Goal: Book appointment/travel/reservation

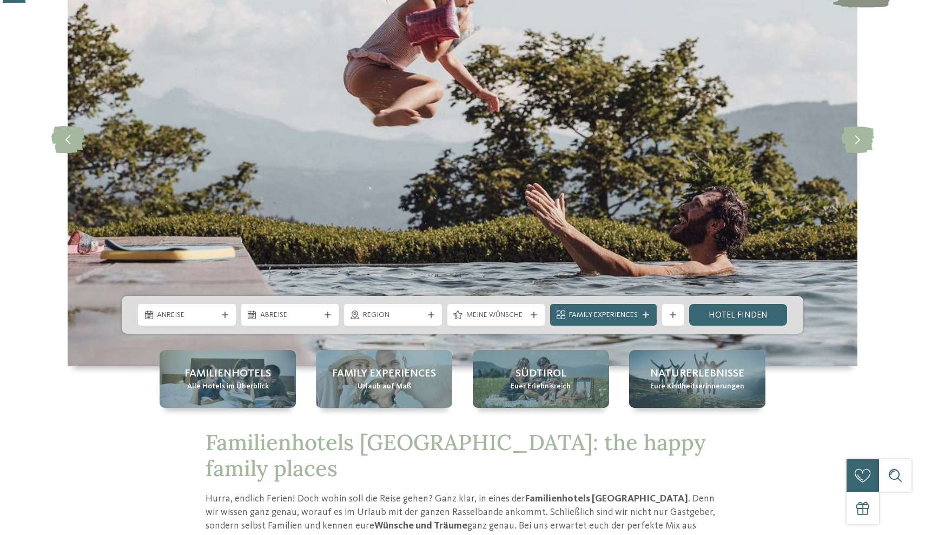
scroll to position [155, 0]
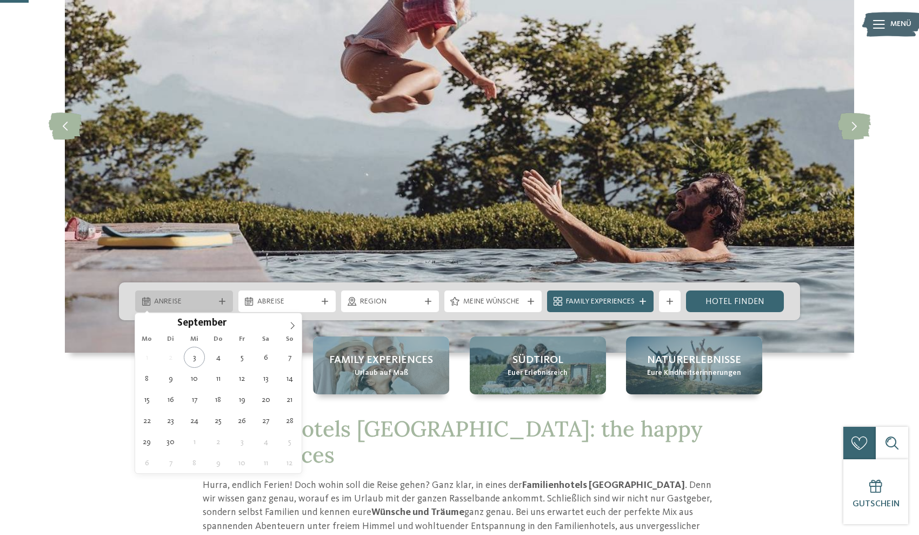
click at [227, 298] on div at bounding box center [222, 301] width 11 height 6
click at [293, 325] on icon at bounding box center [293, 326] width 8 height 8
type input "****"
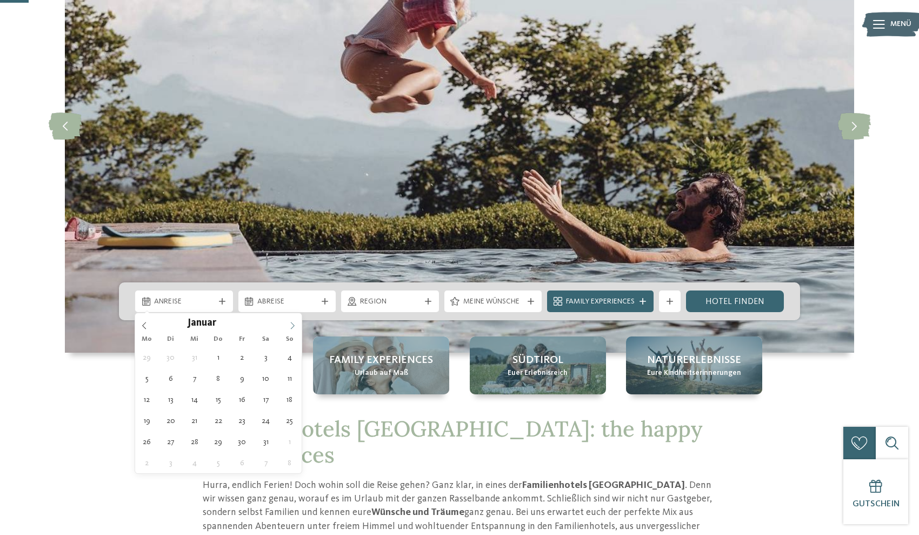
click at [293, 325] on icon at bounding box center [293, 326] width 8 height 8
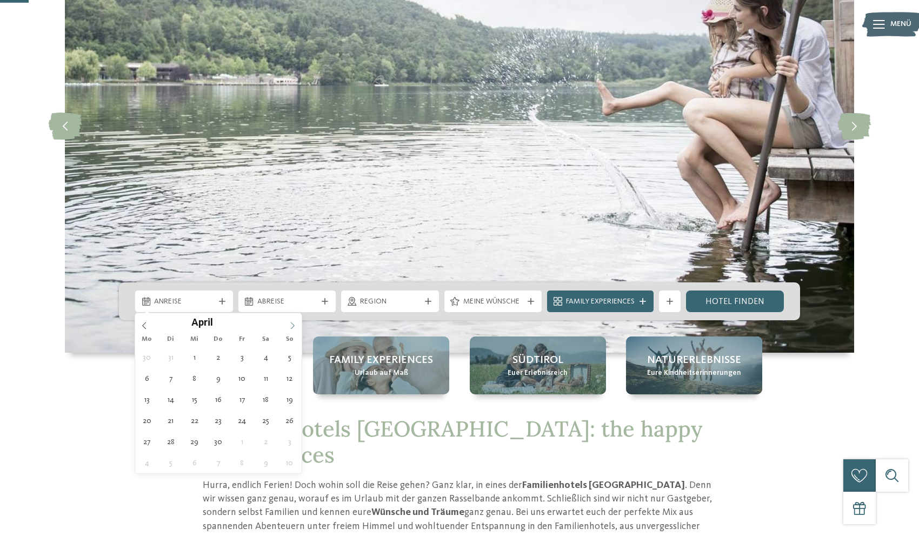
click at [293, 325] on icon at bounding box center [293, 326] width 8 height 8
type div "[DATE]"
type input "****"
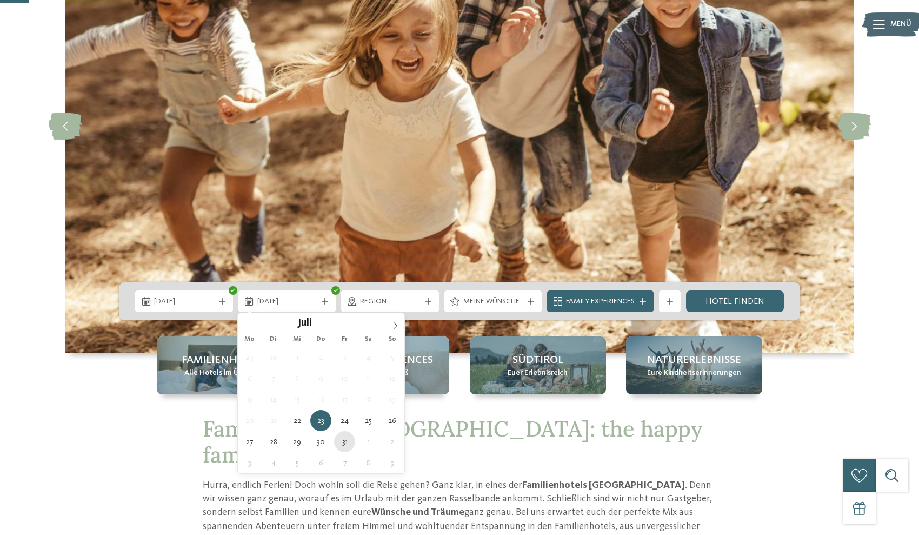
type div "[DATE]"
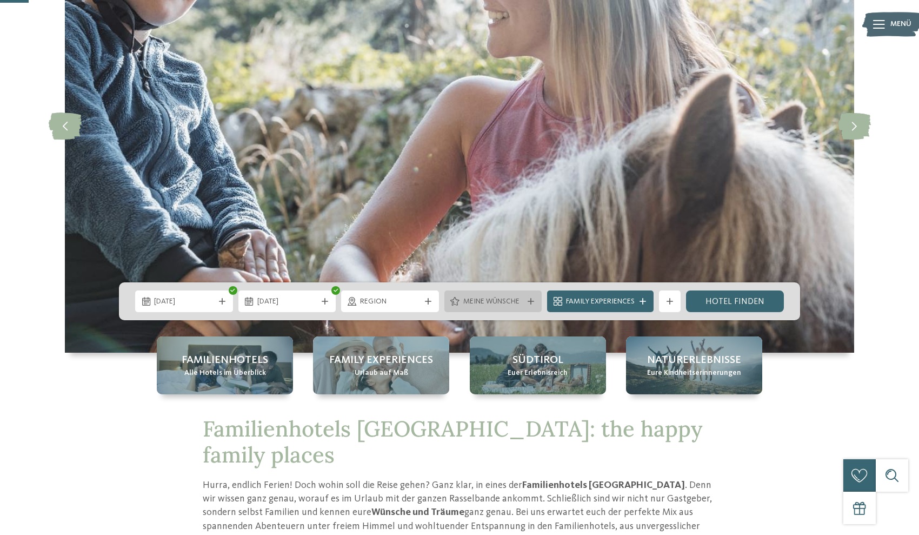
click at [526, 304] on div at bounding box center [531, 301] width 11 height 6
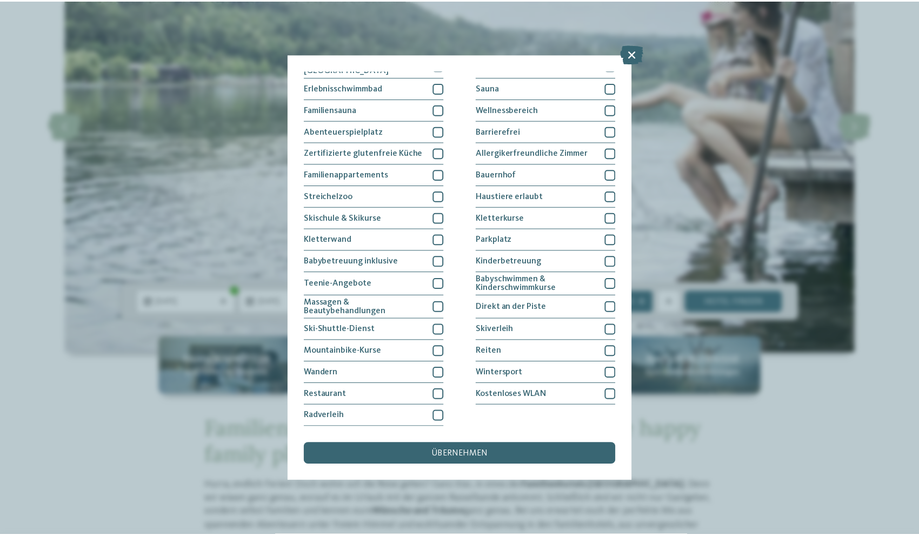
scroll to position [140, 0]
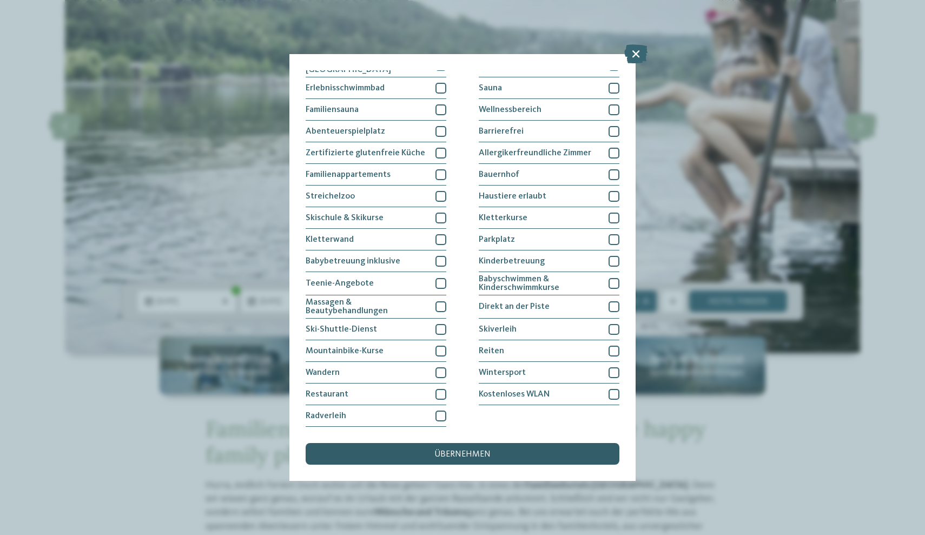
click at [468, 443] on div "übernehmen" at bounding box center [463, 454] width 314 height 22
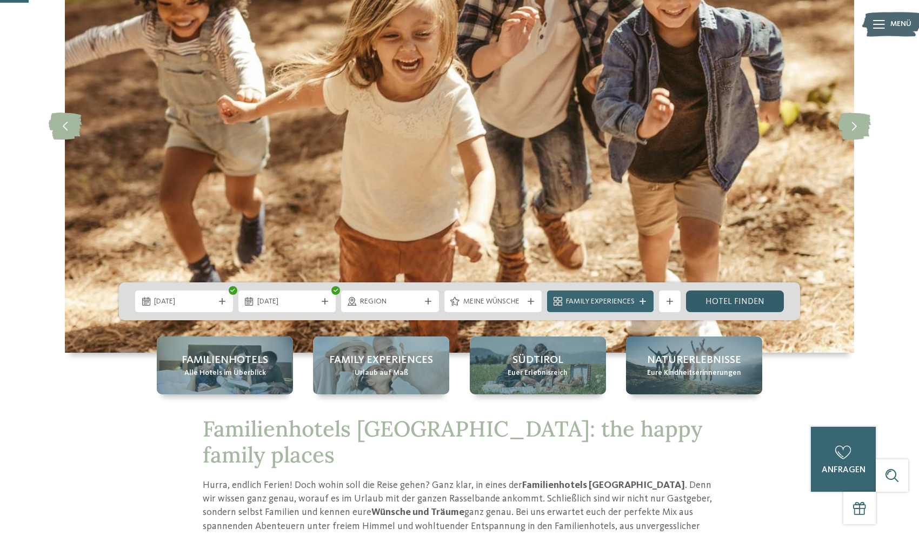
click at [733, 302] on link "Hotel finden" at bounding box center [735, 301] width 98 height 22
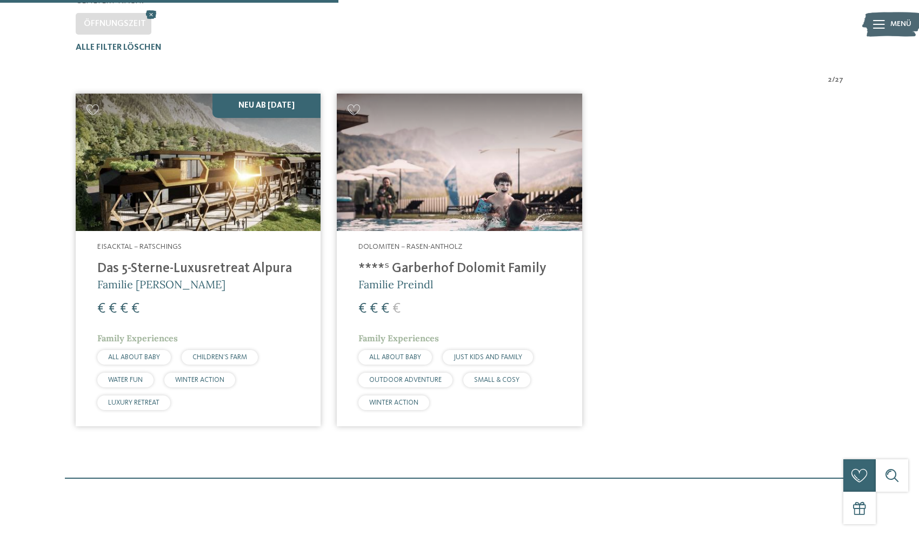
scroll to position [339, 0]
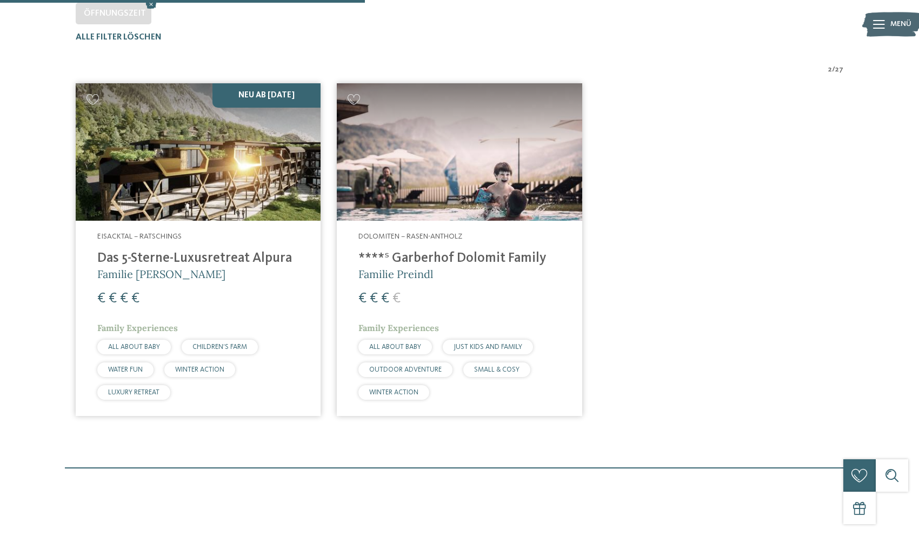
click at [444, 241] on div "Dolomiten – Rasen-Antholz ****ˢ Garberhof Dolomit Family Familie Preindl € € € …" at bounding box center [459, 318] width 245 height 195
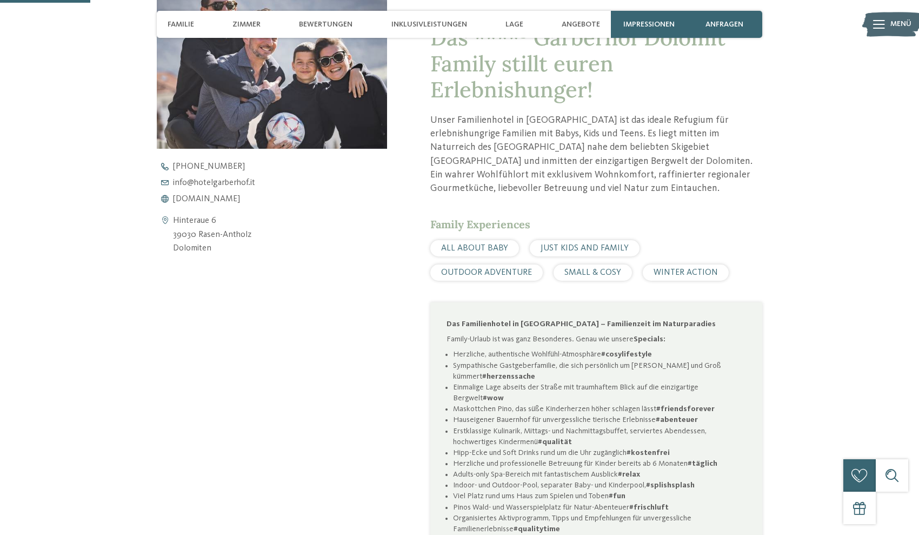
scroll to position [429, 0]
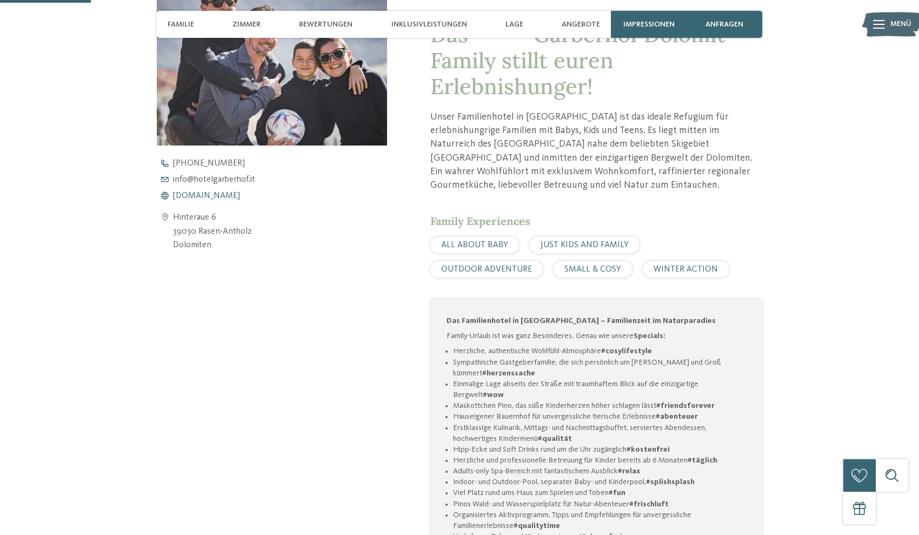
click at [240, 195] on span "www.hotelgarberhof.it" at bounding box center [206, 195] width 67 height 9
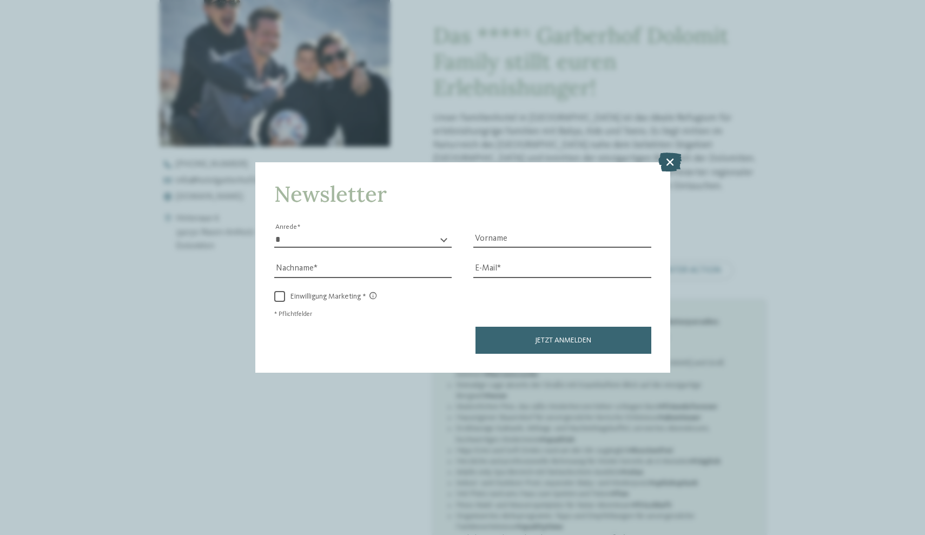
click at [671, 153] on icon at bounding box center [669, 162] width 23 height 19
